Goal: Information Seeking & Learning: Learn about a topic

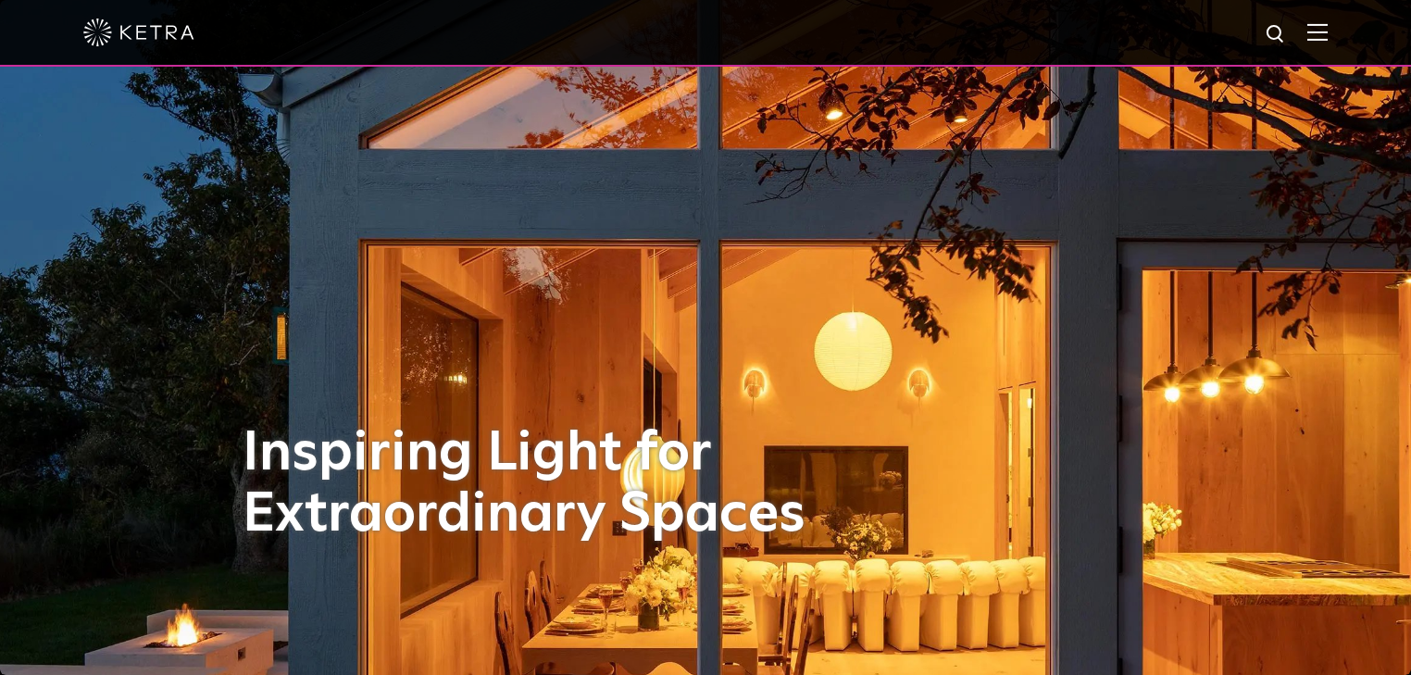
click at [1313, 26] on div at bounding box center [705, 32] width 1245 height 65
click at [1322, 29] on img at bounding box center [1318, 32] width 20 height 18
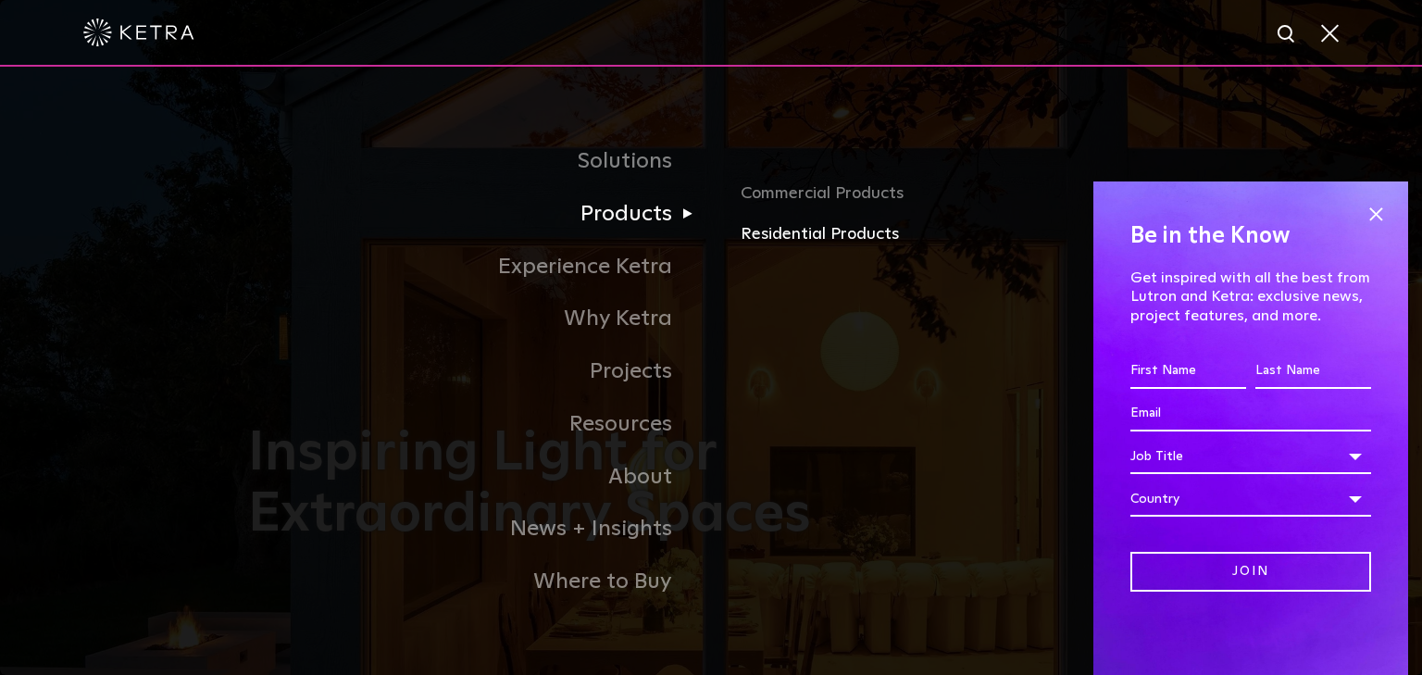
click at [755, 233] on link "Residential Products" at bounding box center [957, 234] width 433 height 27
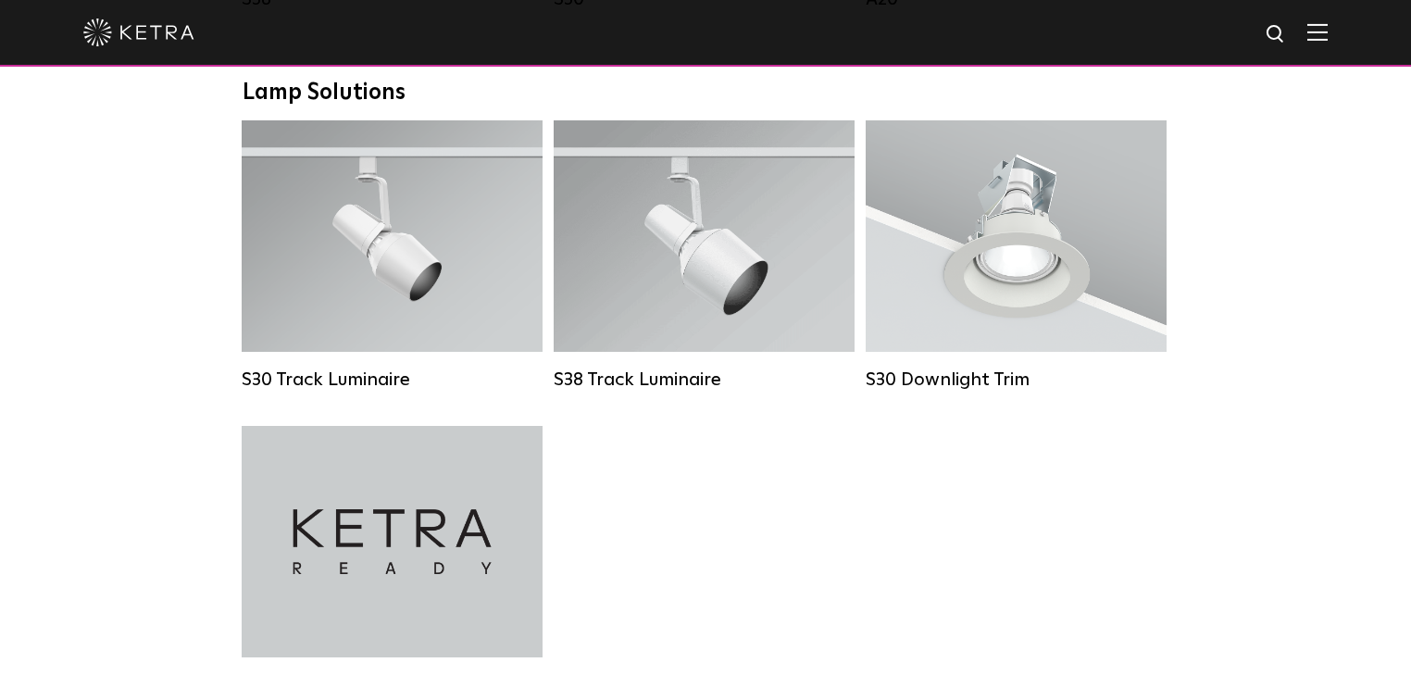
scroll to position [1408, 0]
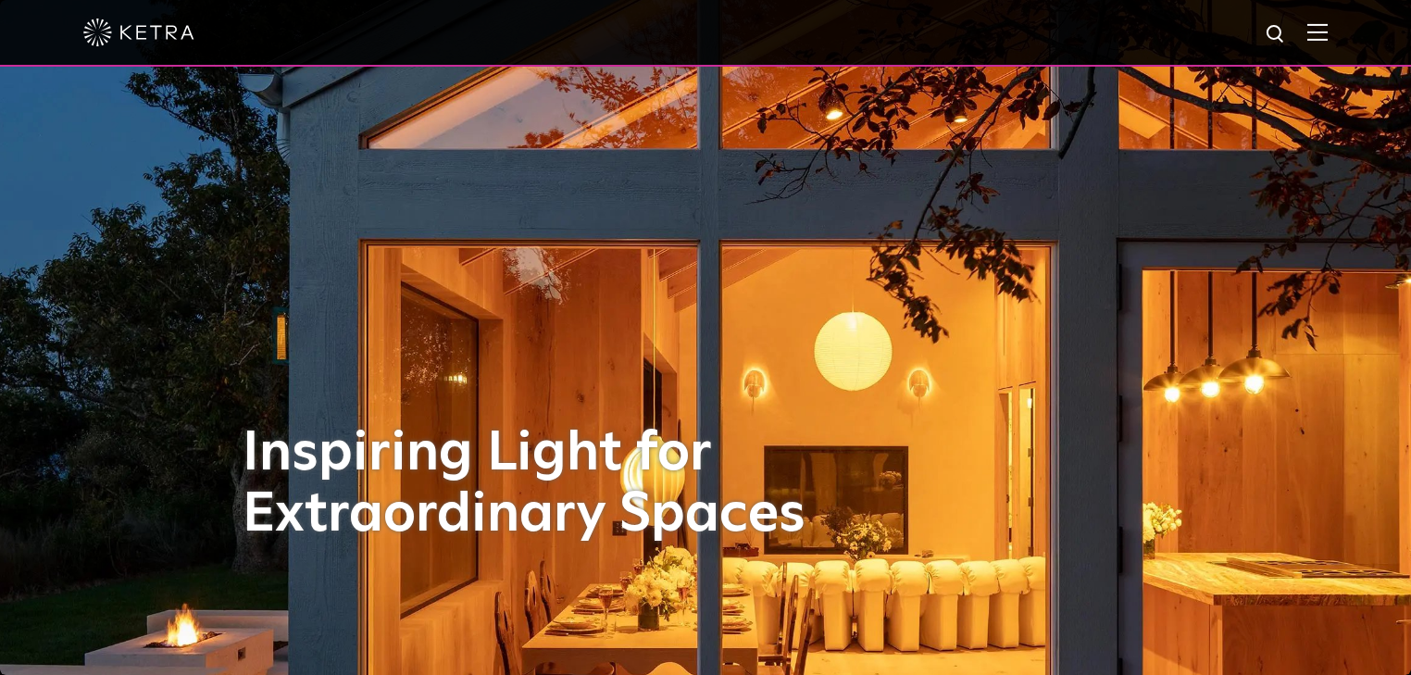
click at [1322, 44] on div at bounding box center [705, 32] width 1245 height 65
click at [1328, 30] on img at bounding box center [1318, 32] width 20 height 18
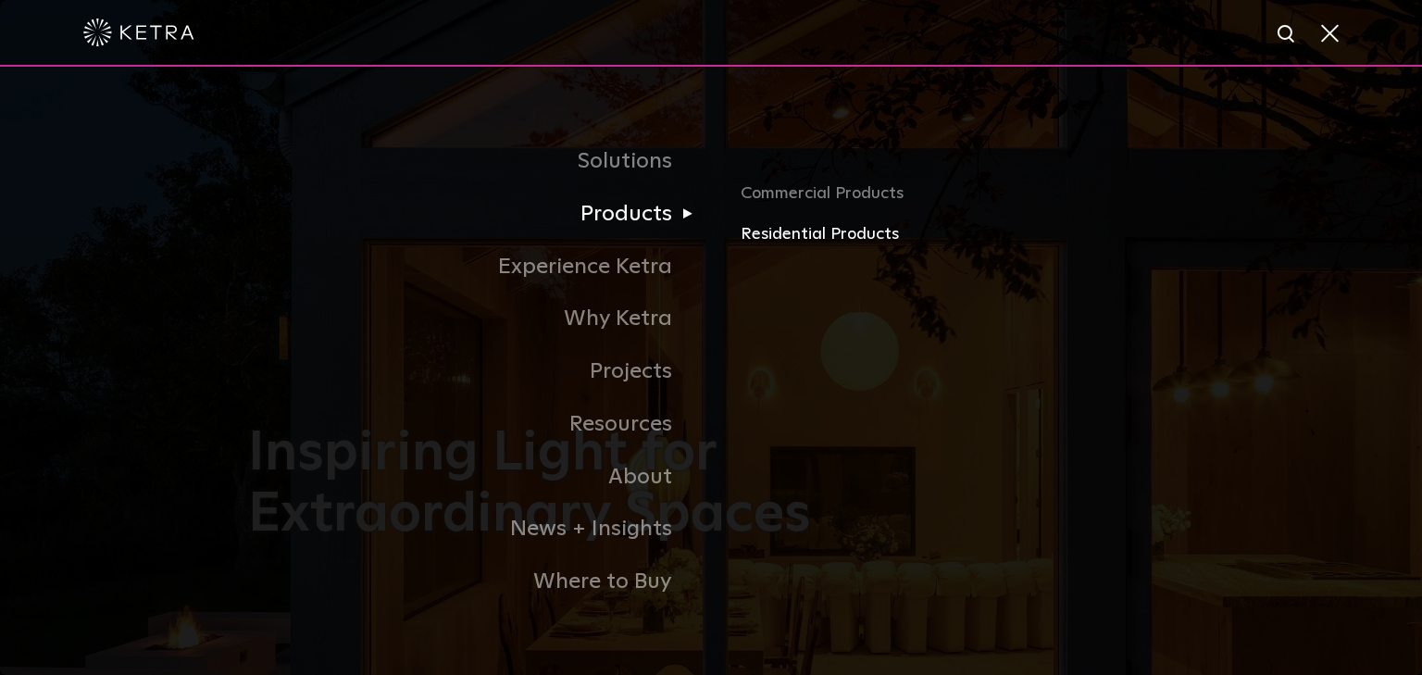
click at [783, 232] on link "Residential Products" at bounding box center [957, 234] width 433 height 27
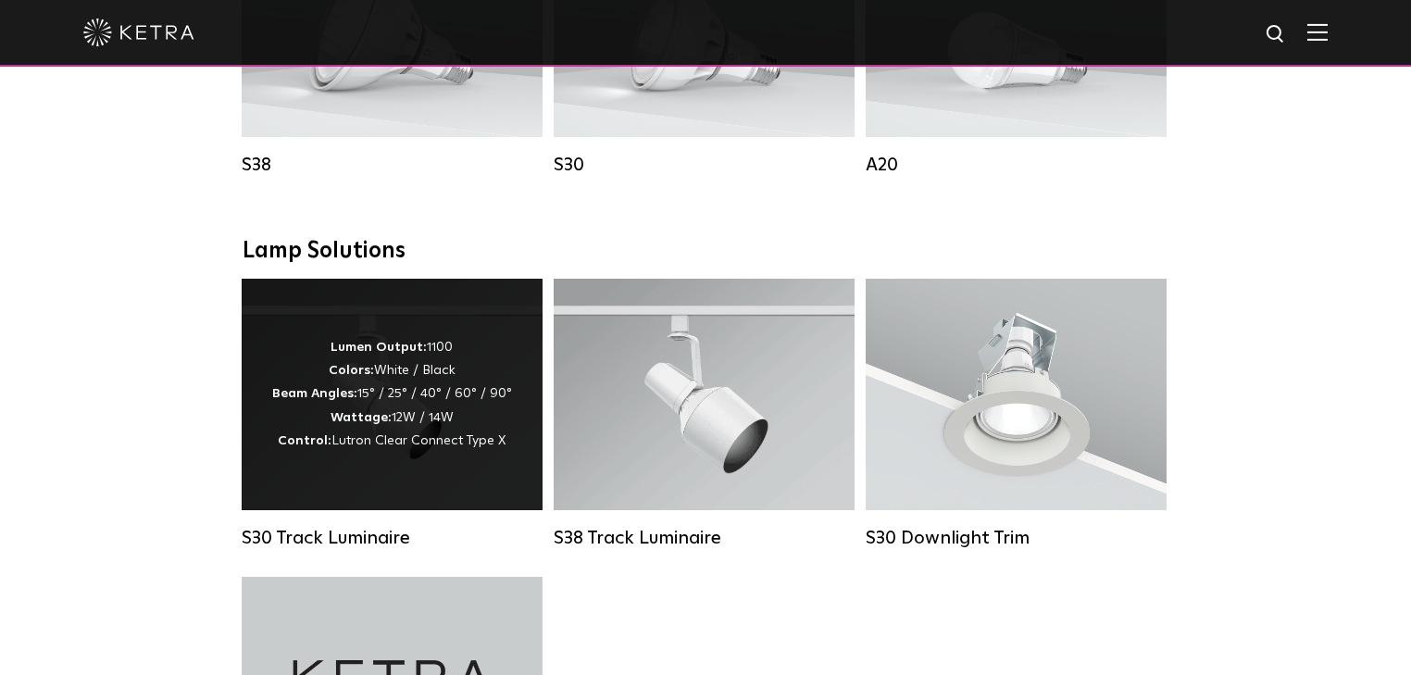
scroll to position [1259, 0]
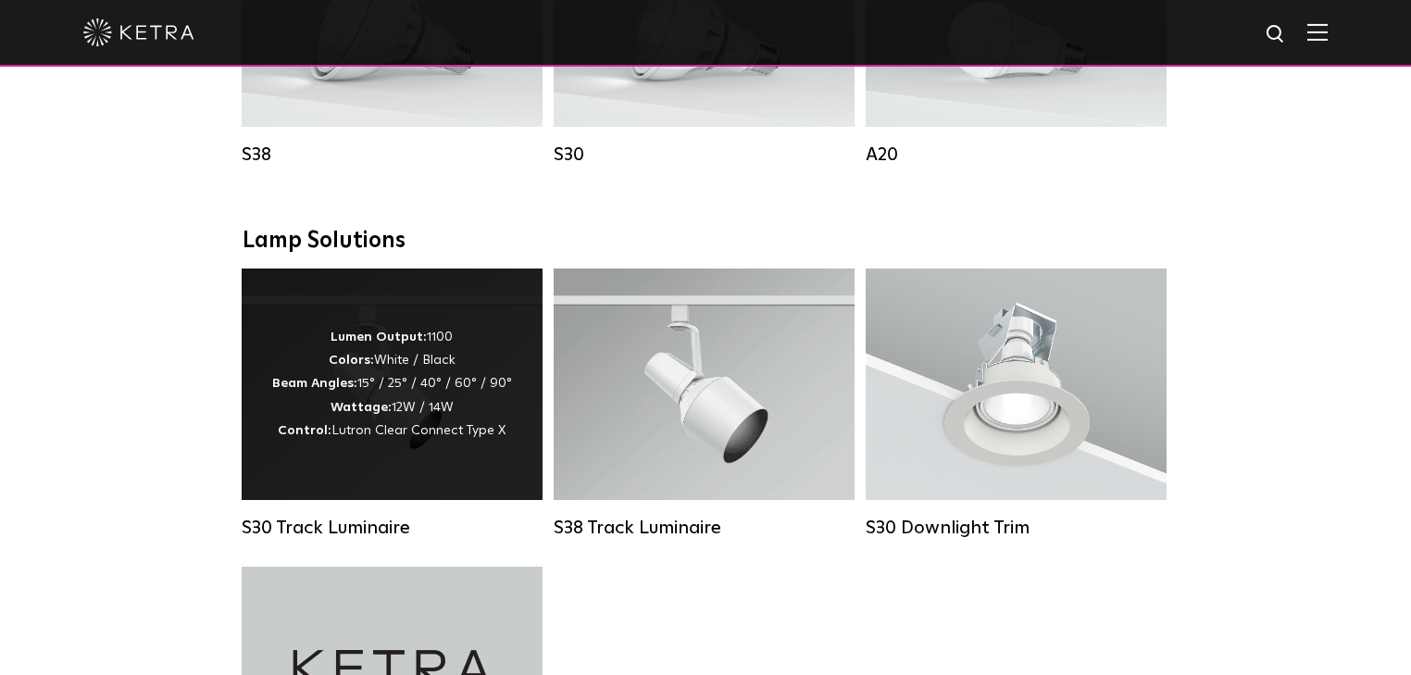
click at [416, 415] on div "Lumen Output: 1100 Colors: White / Black Beam Angles: 15° / 25° / 40° / 60° / 9…" at bounding box center [392, 384] width 240 height 117
